Goal: Information Seeking & Learning: Learn about a topic

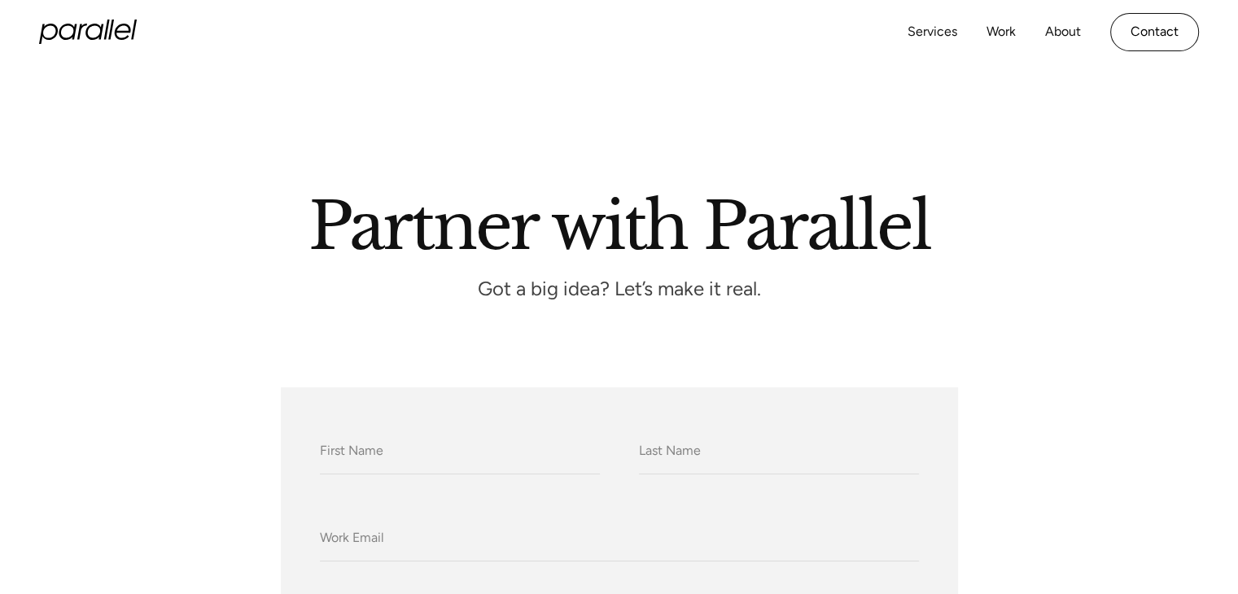
click at [134, 24] on icon "home" at bounding box center [134, 30] width 6 height 20
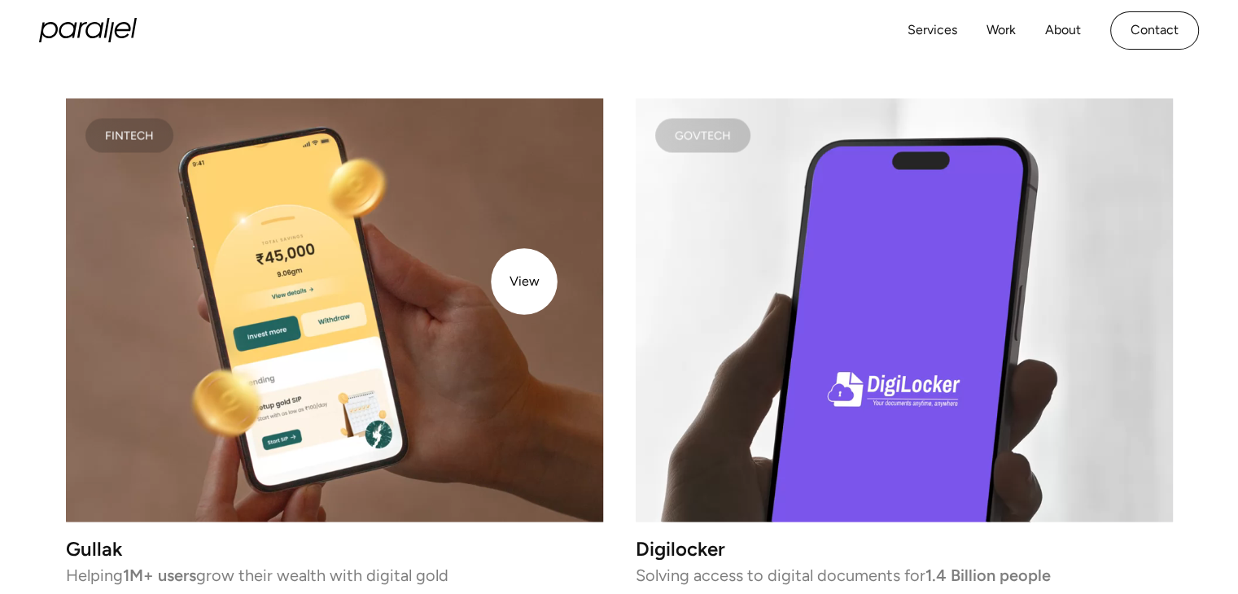
scroll to position [2719, 0]
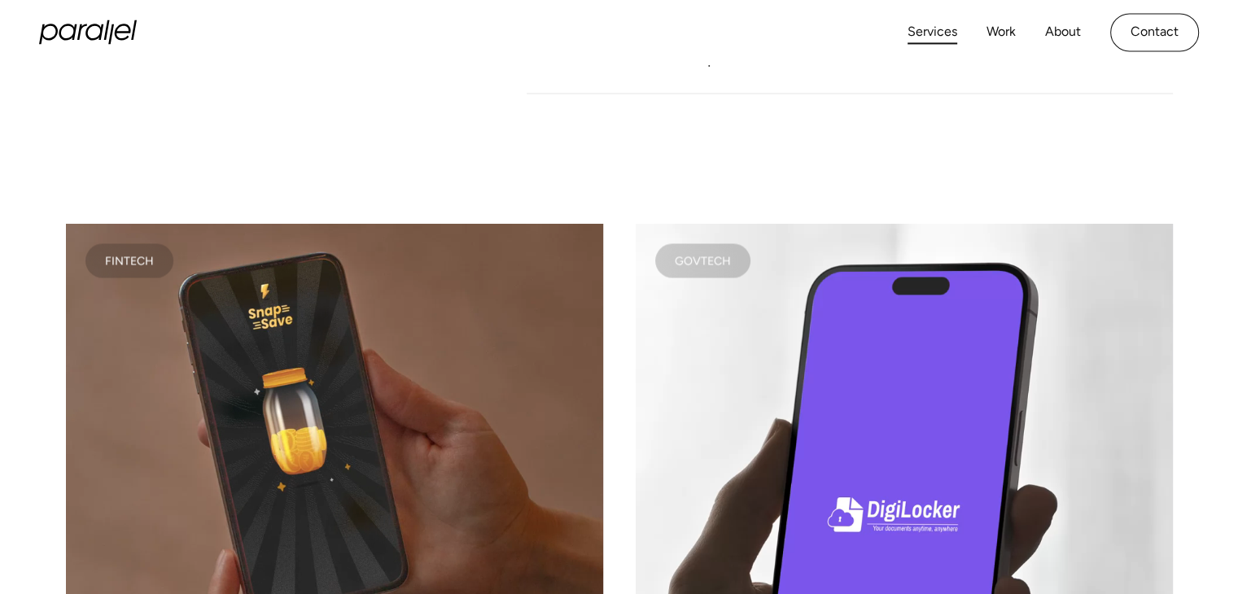
click at [953, 25] on link "Services" at bounding box center [933, 32] width 50 height 24
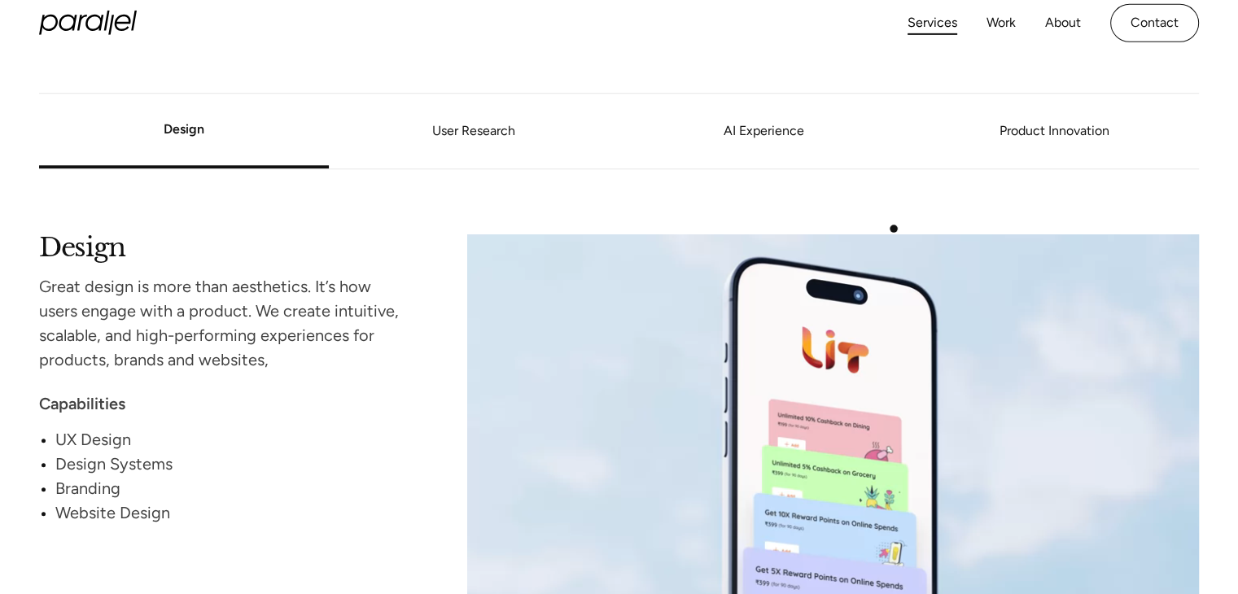
scroll to position [1412, 0]
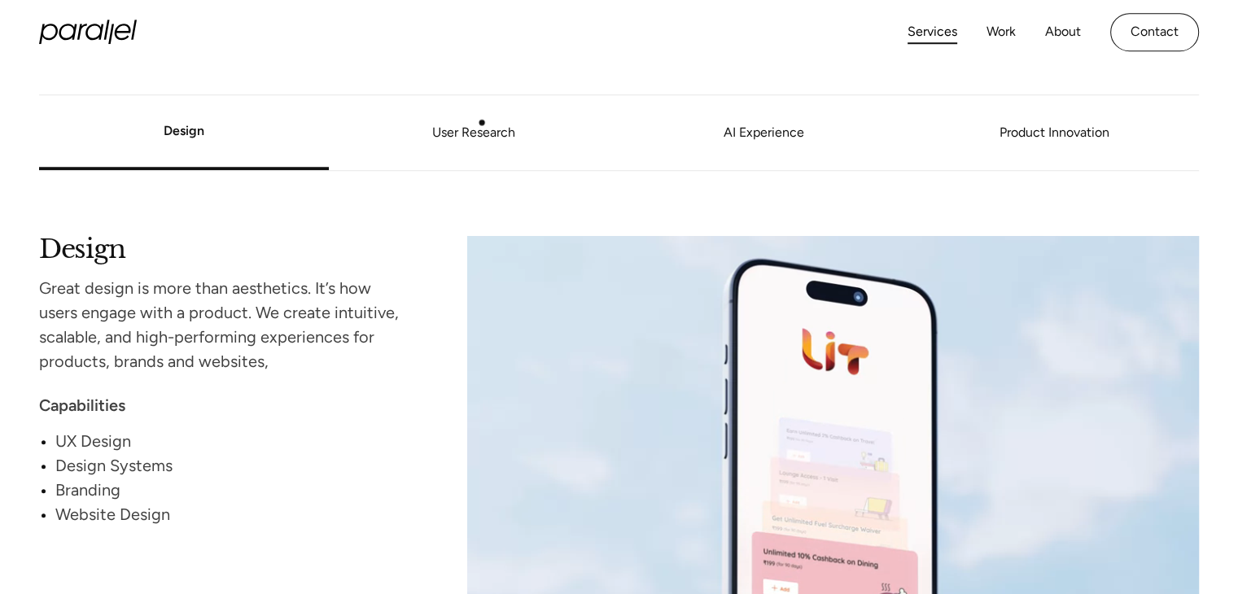
click at [482, 128] on link "User Research" at bounding box center [474, 133] width 290 height 10
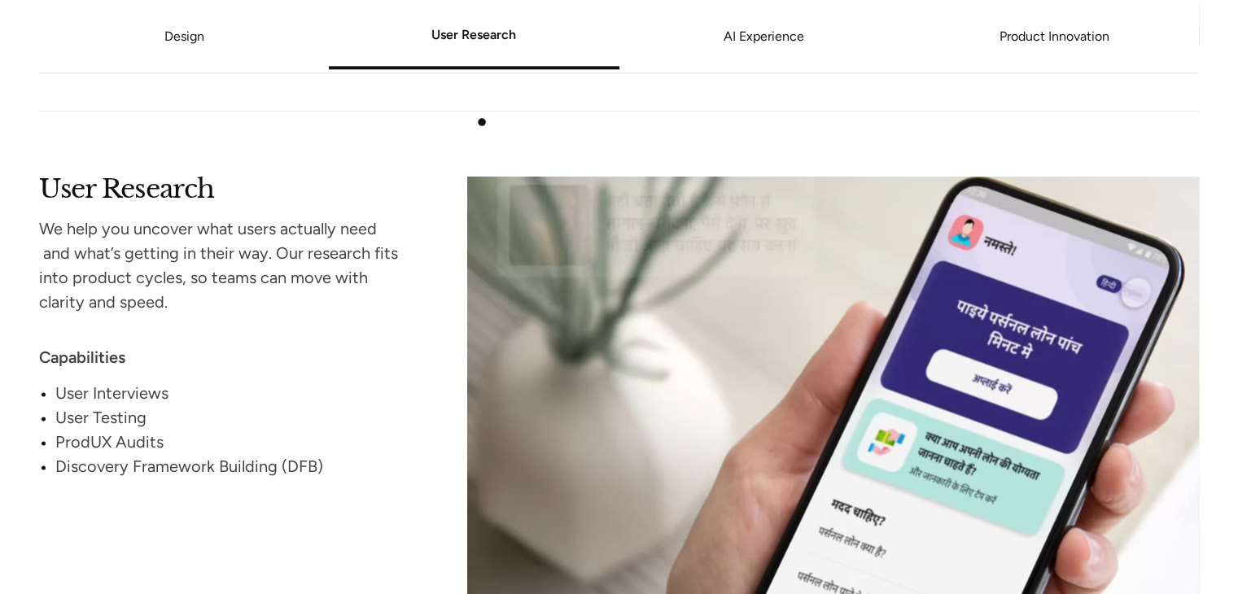
scroll to position [2088, 0]
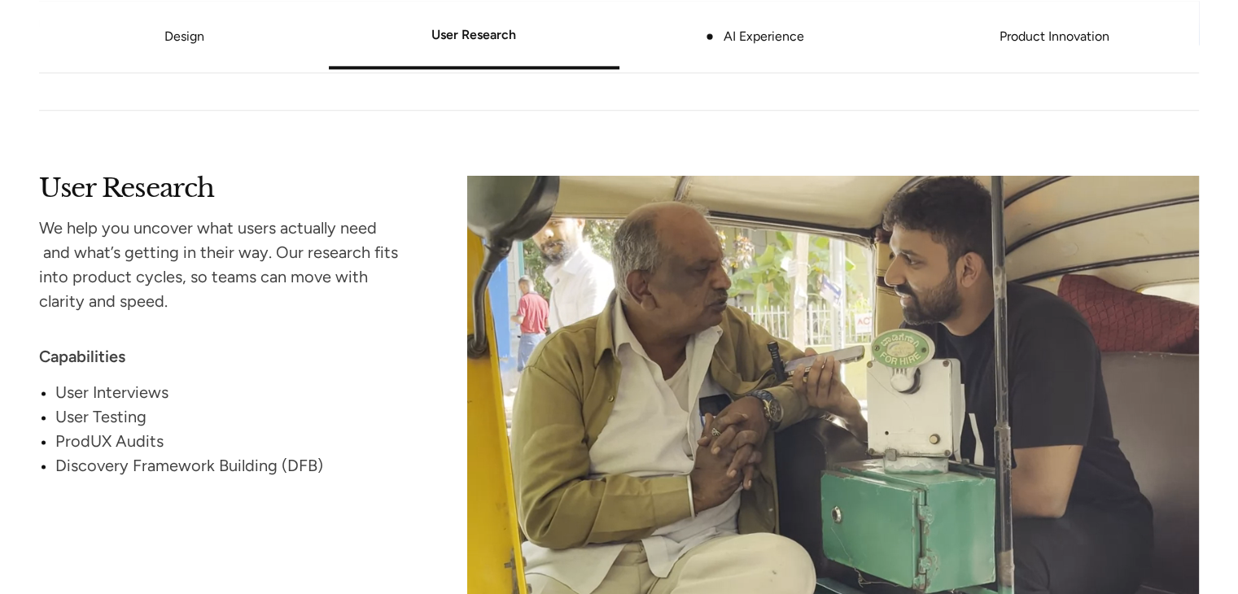
click at [710, 37] on link "AI Experience" at bounding box center [765, 37] width 290 height 10
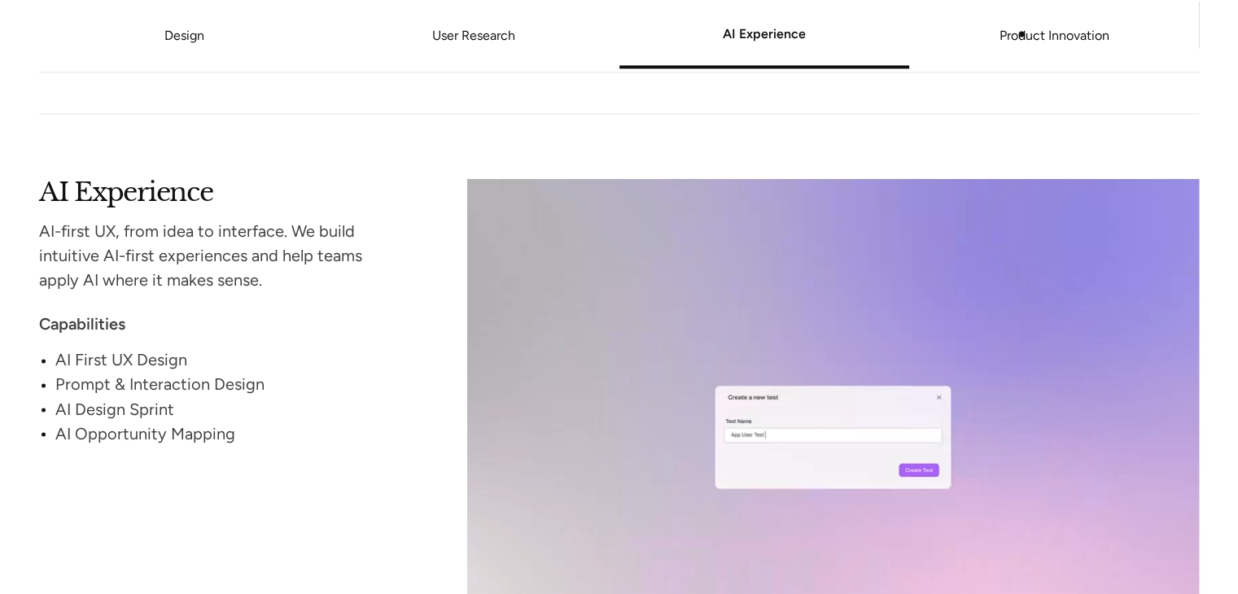
click at [1022, 34] on link "Product Innovation" at bounding box center [1054, 37] width 290 height 10
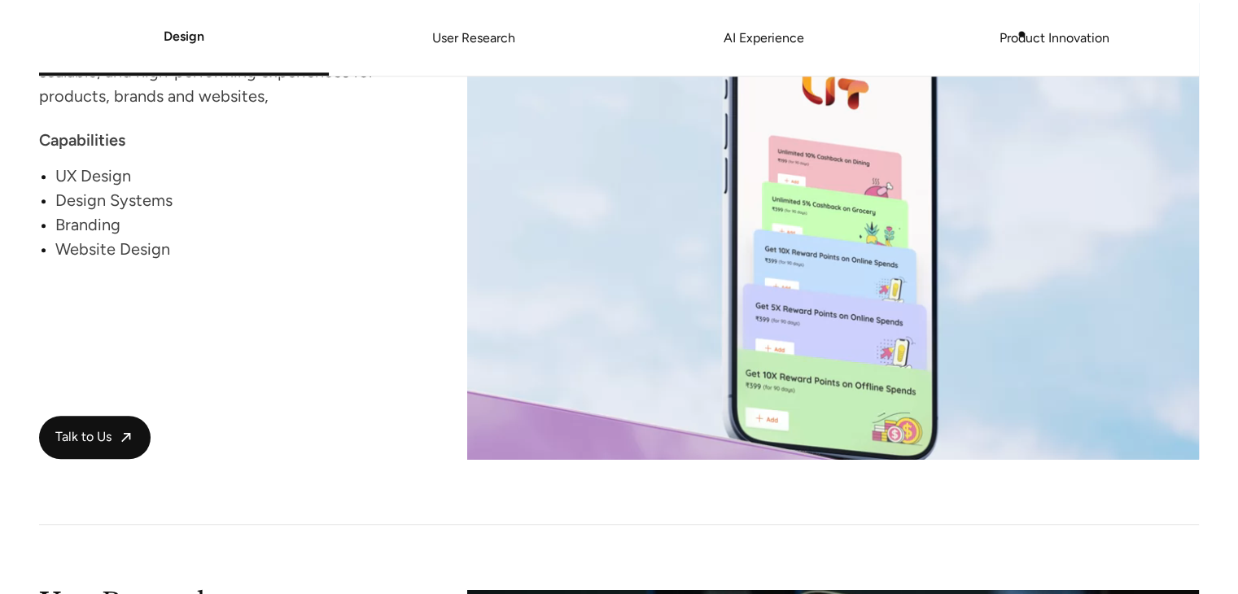
scroll to position [1677, 0]
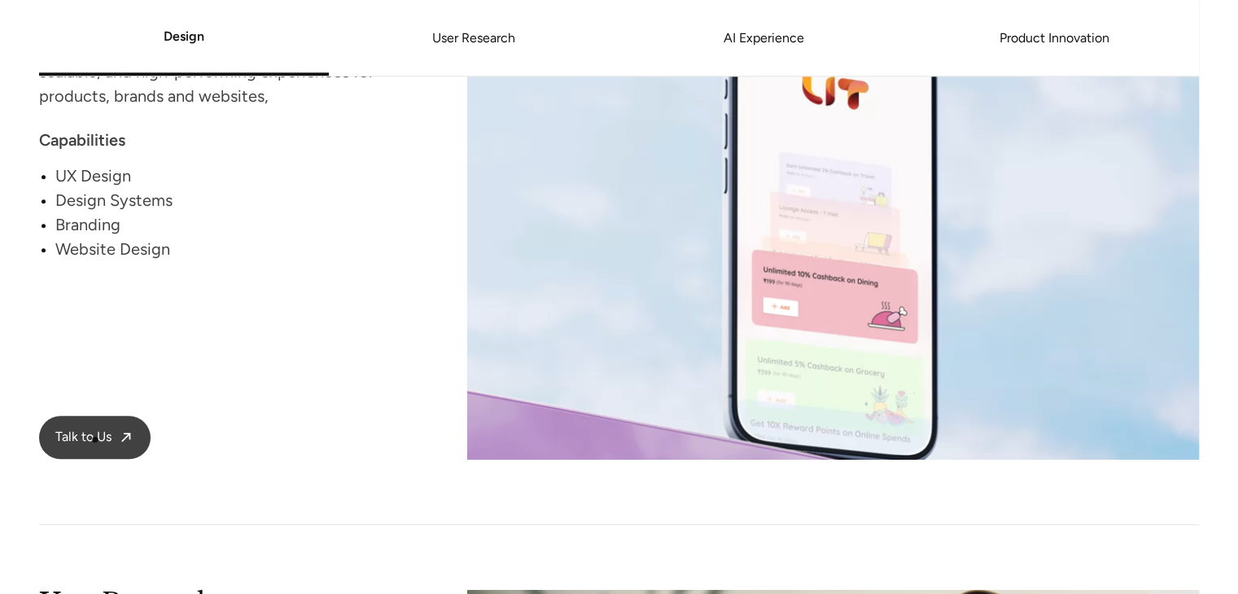
click at [95, 440] on span "Talk to Us" at bounding box center [83, 437] width 56 height 17
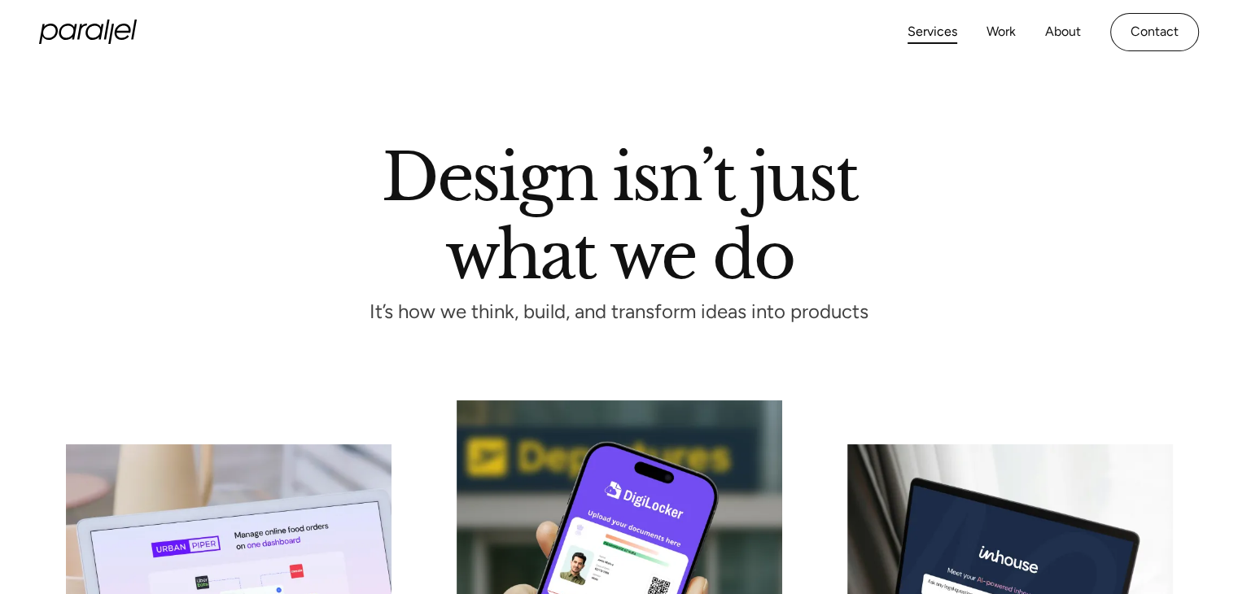
click at [1084, 38] on div "Services Work About Careers Contact" at bounding box center [1053, 32] width 291 height 38
click at [1078, 33] on link "About" at bounding box center [1063, 32] width 36 height 24
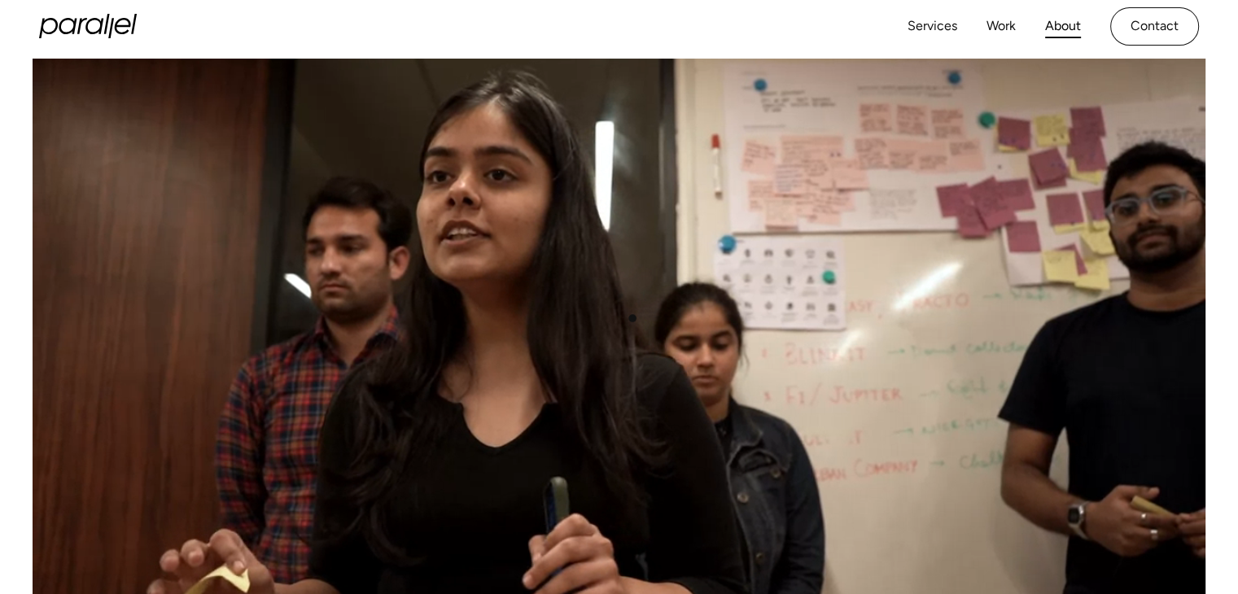
scroll to position [456, 0]
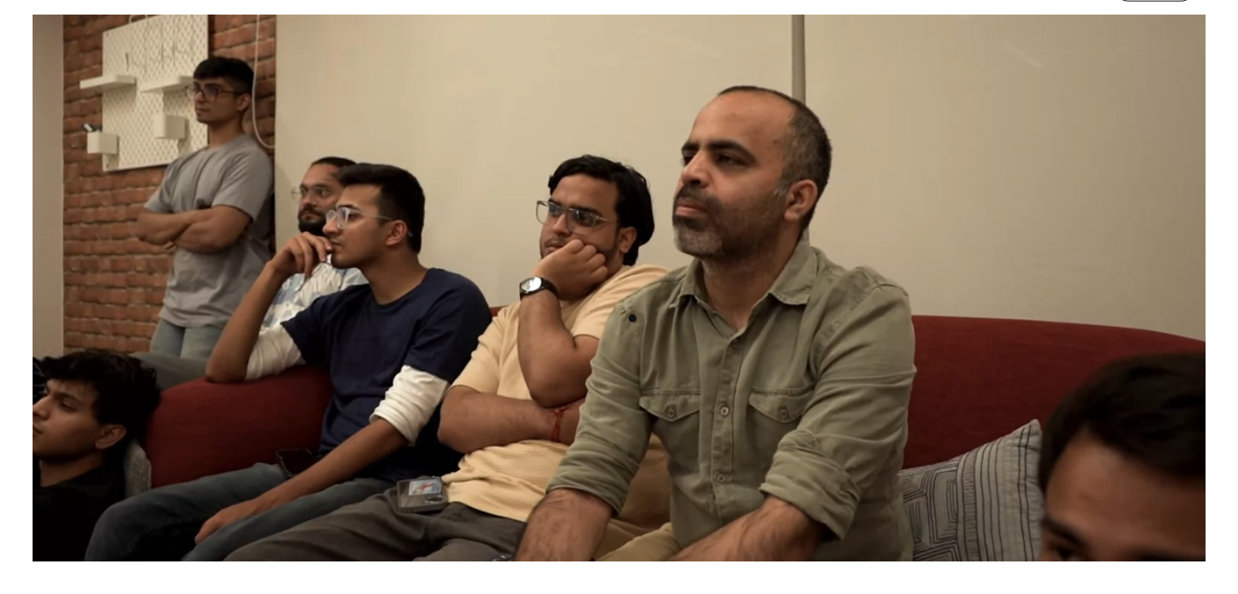
click at [633, 318] on video at bounding box center [619, 235] width 1173 height 651
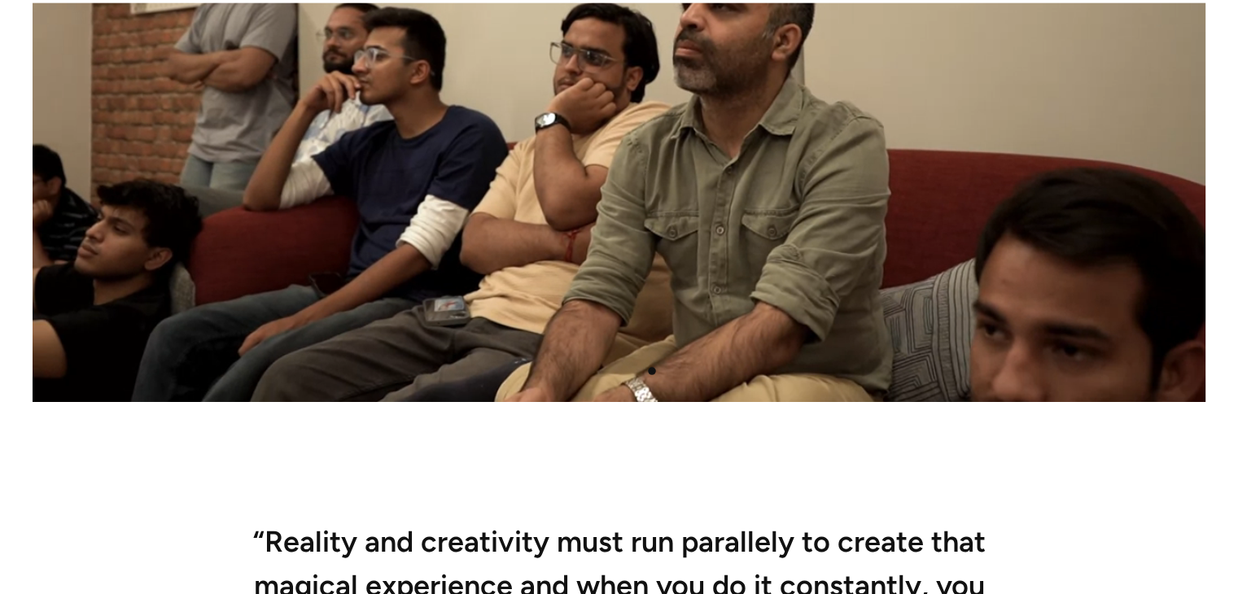
scroll to position [751, 0]
